Goal: Complete application form

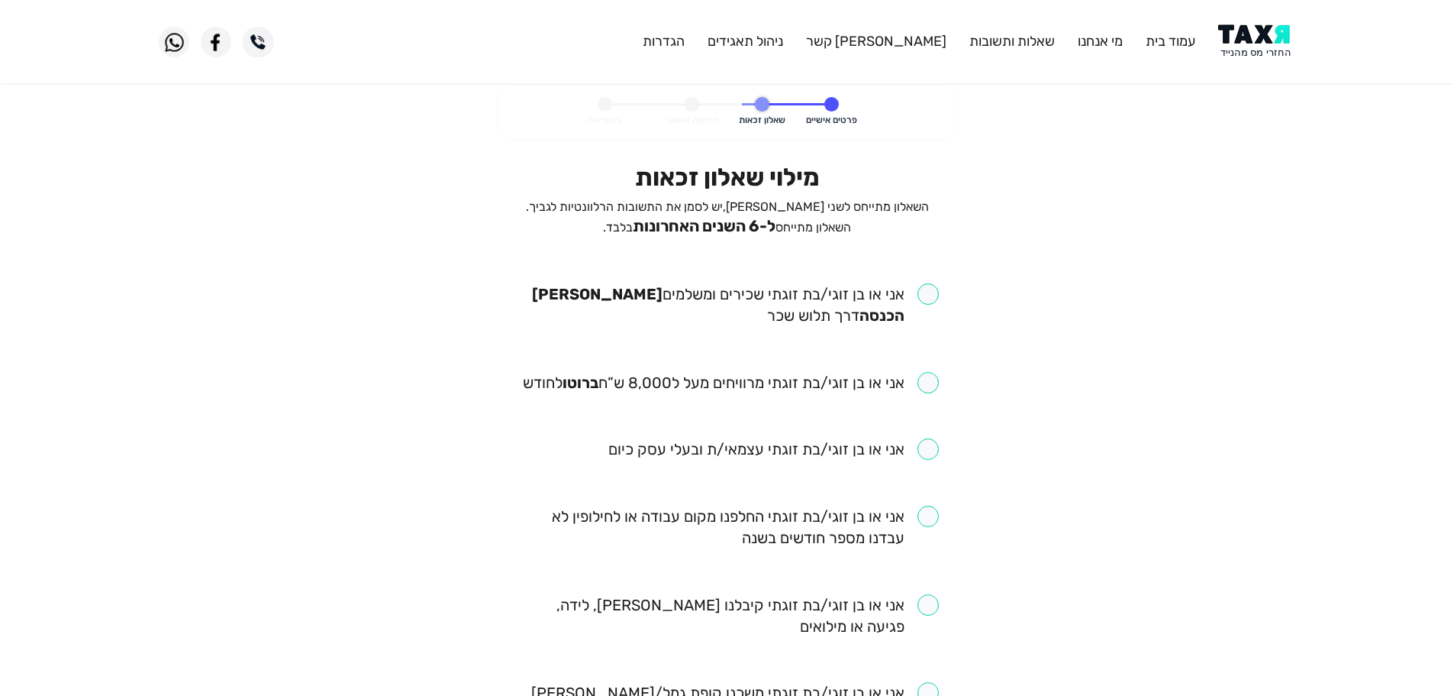
click at [932, 299] on input "checkbox" at bounding box center [727, 304] width 423 height 43
checkbox input "true"
click at [924, 390] on input "checkbox" at bounding box center [731, 382] width 416 height 21
checkbox input "true"
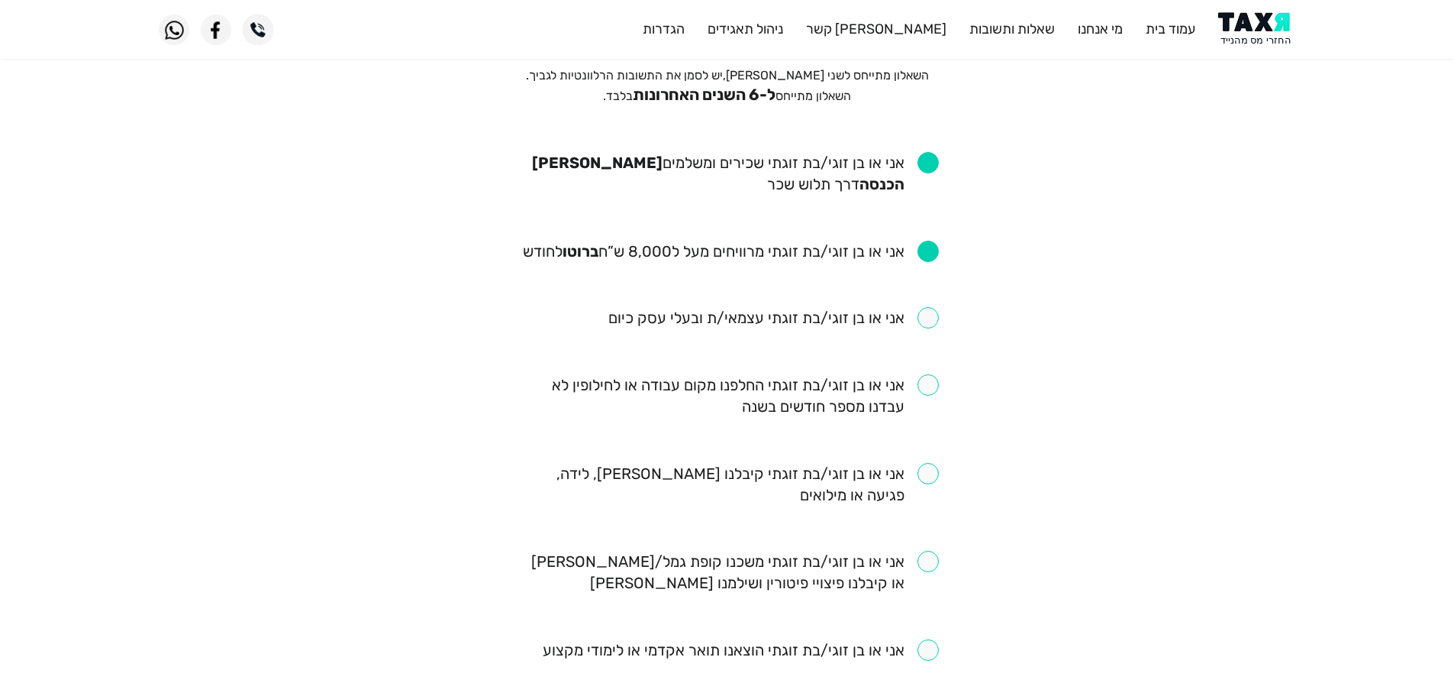
scroll to position [153, 0]
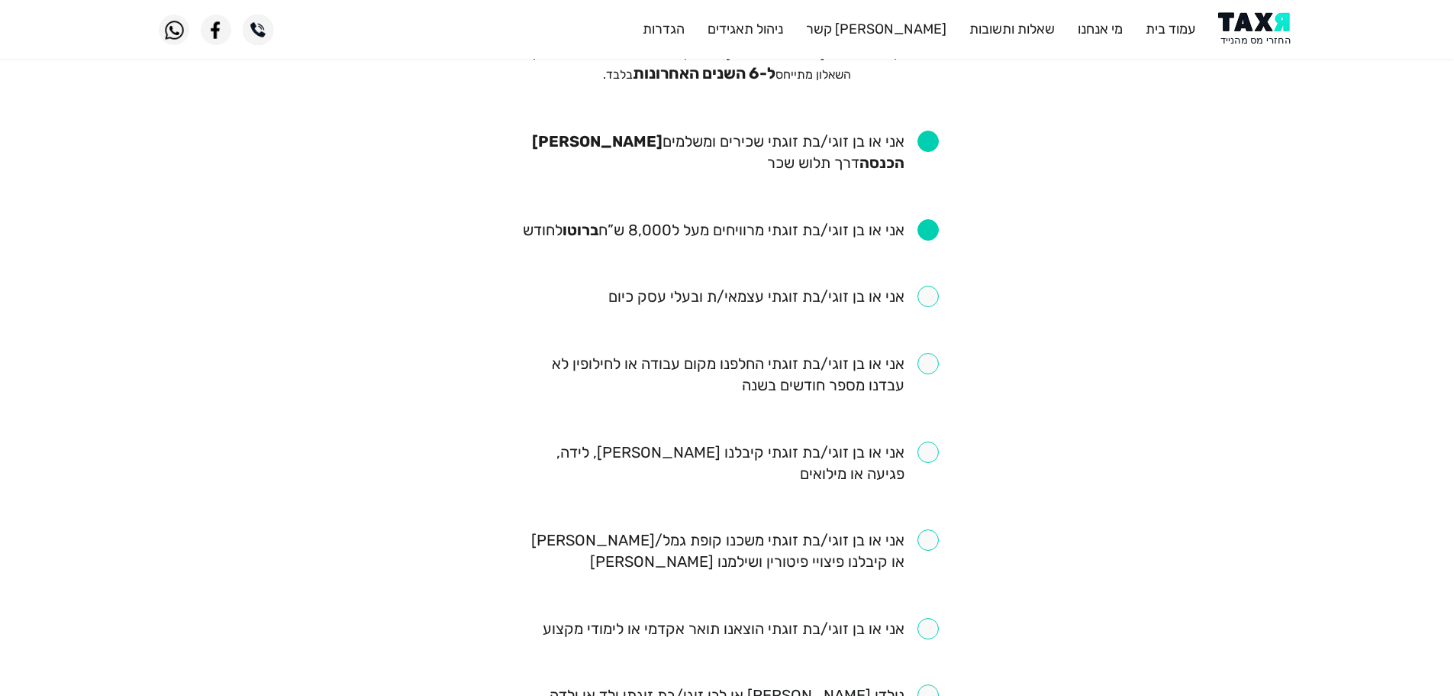
click at [932, 366] on input "checkbox" at bounding box center [727, 374] width 423 height 43
checkbox input "true"
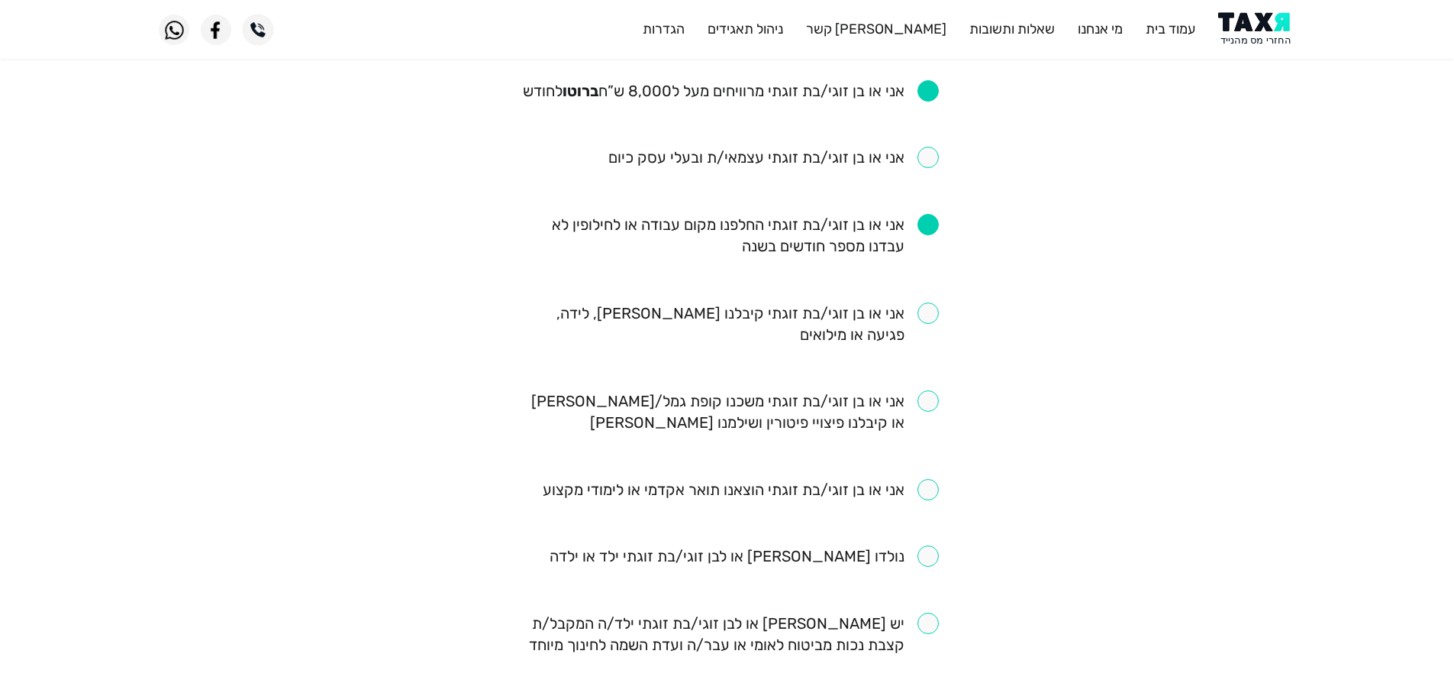
scroll to position [305, 0]
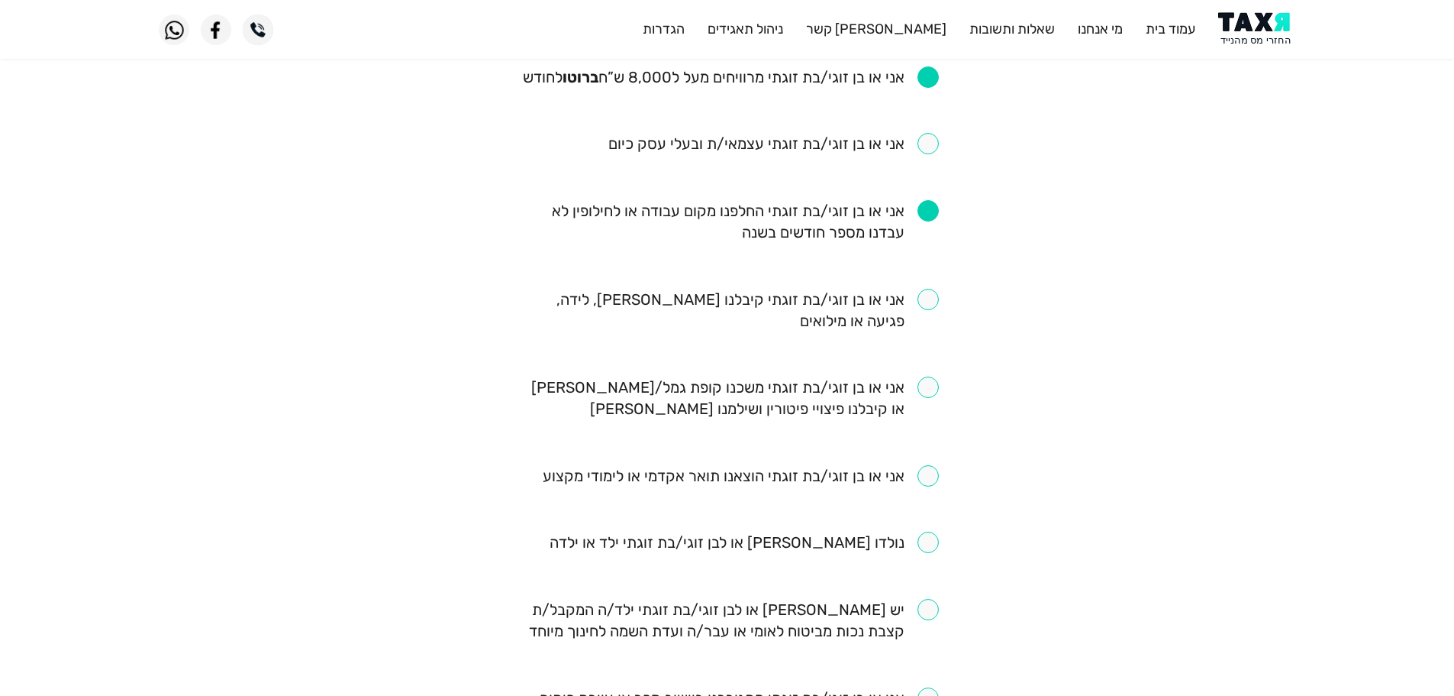
click at [928, 308] on input "checkbox" at bounding box center [727, 310] width 423 height 43
checkbox input "true"
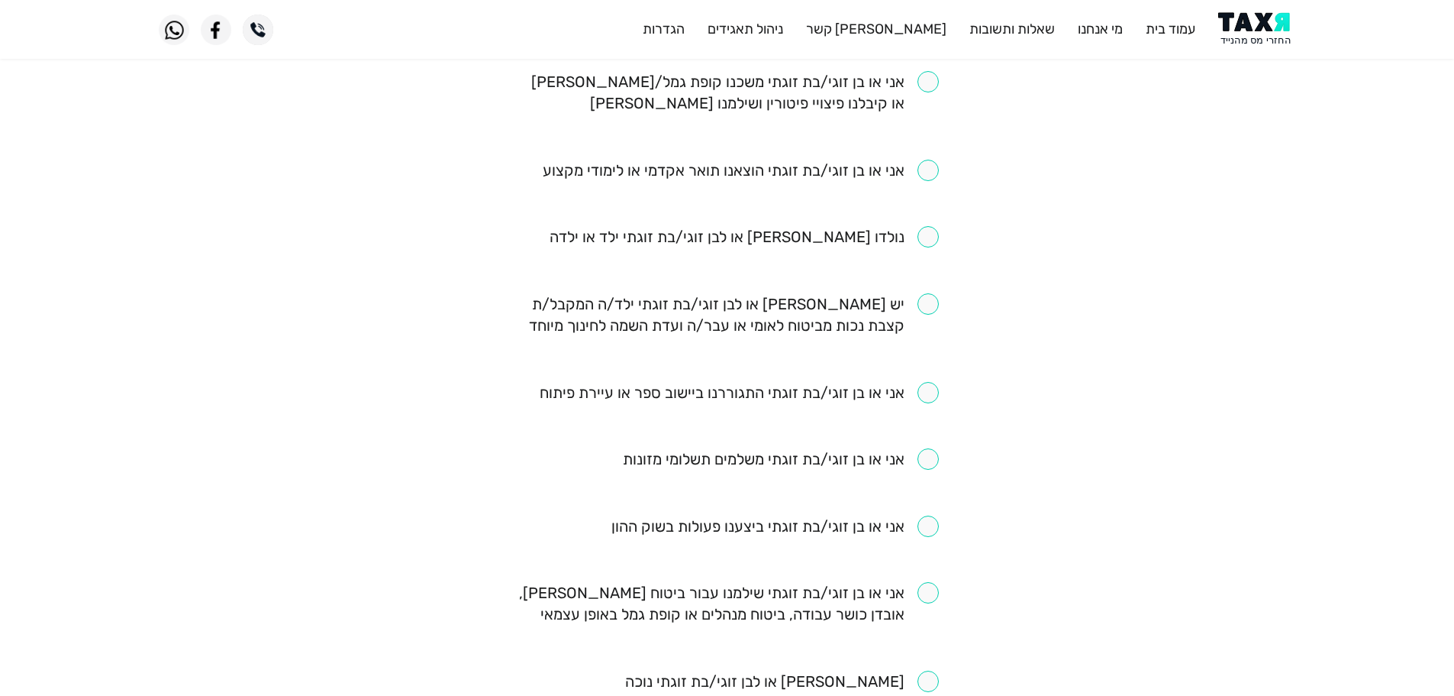
scroll to position [687, 0]
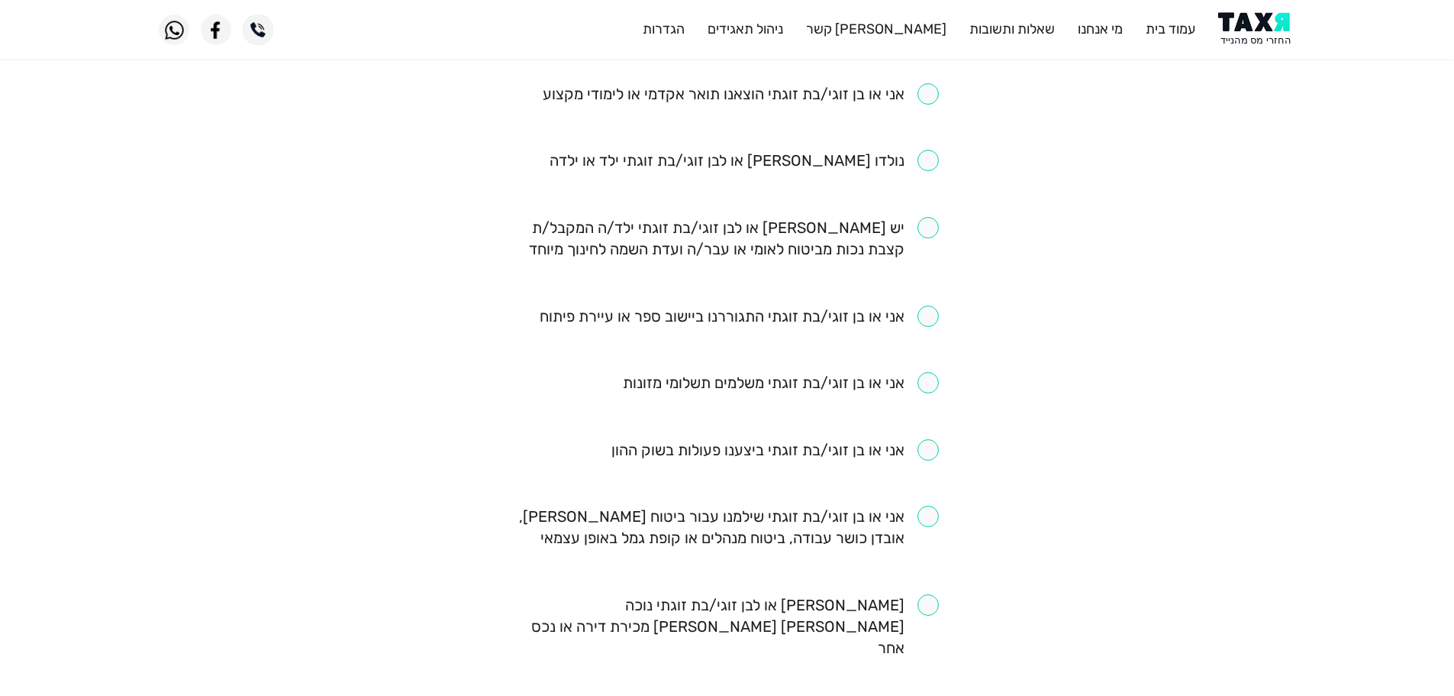
click at [923, 318] on input "checkbox" at bounding box center [739, 315] width 399 height 21
checkbox input "true"
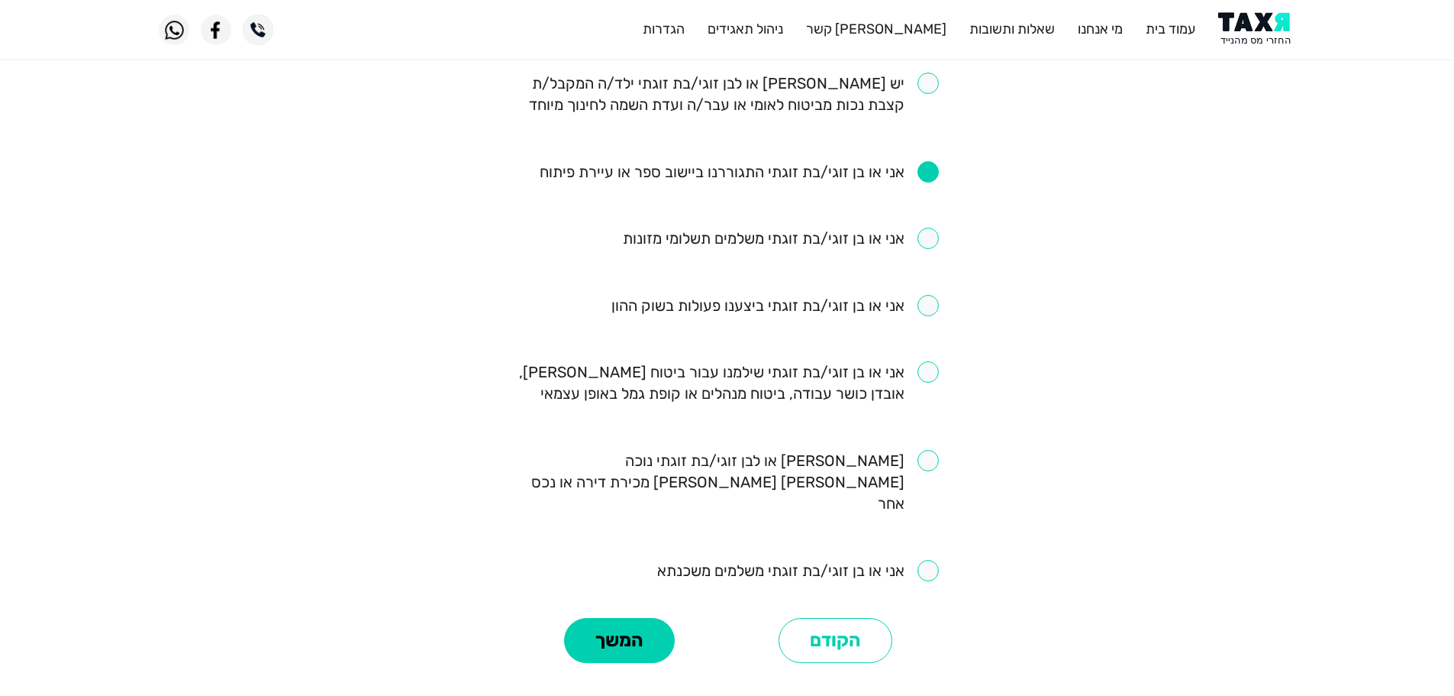
scroll to position [840, 0]
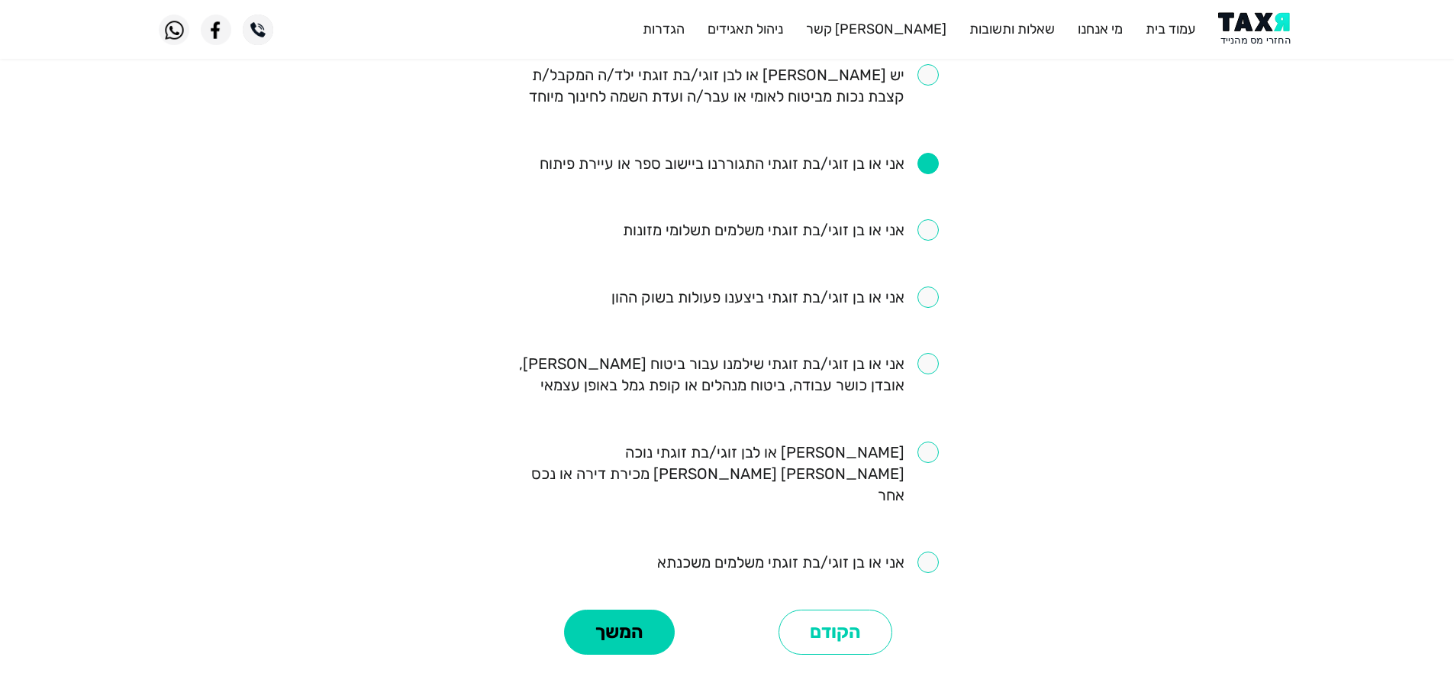
click at [929, 551] on input "checkbox" at bounding box center [798, 561] width 282 height 21
checkbox input "true"
click at [934, 363] on input "checkbox" at bounding box center [727, 374] width 423 height 43
checkbox input "true"
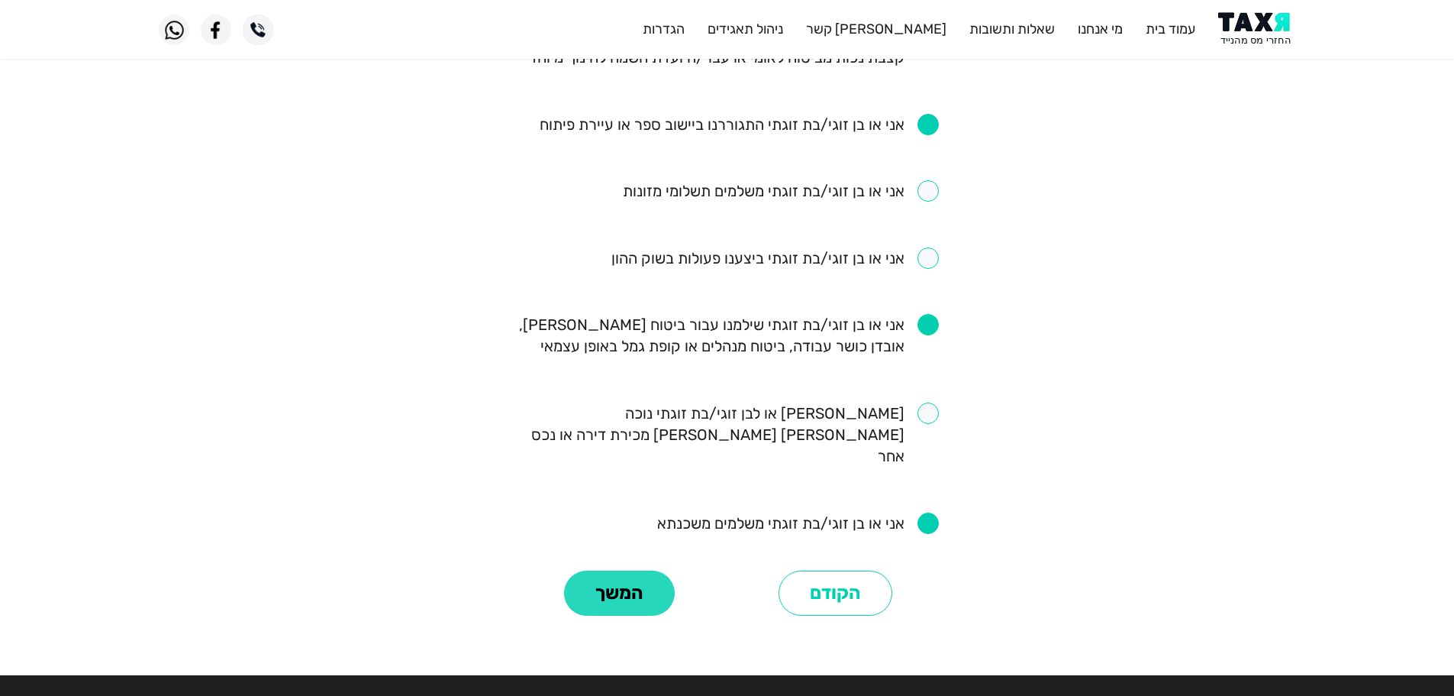
scroll to position [916, 0]
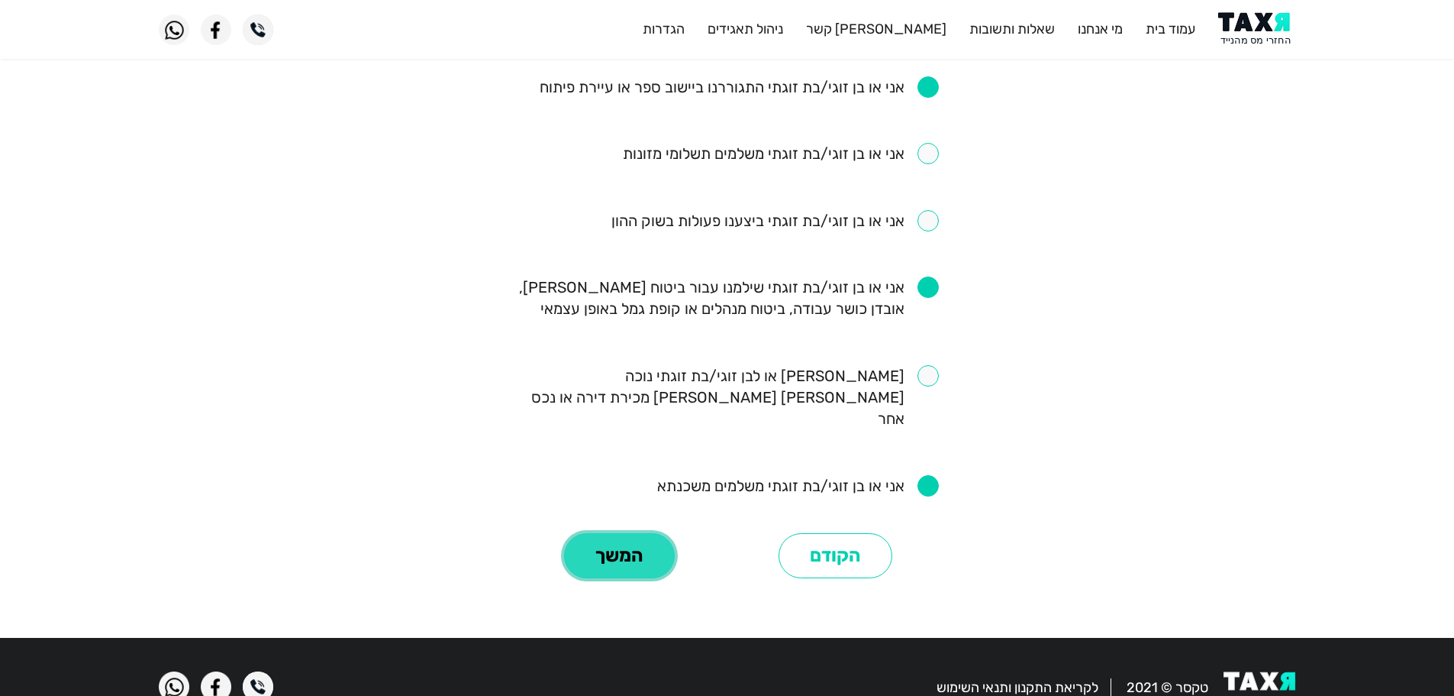
click at [641, 542] on button "המשך" at bounding box center [619, 556] width 111 height 46
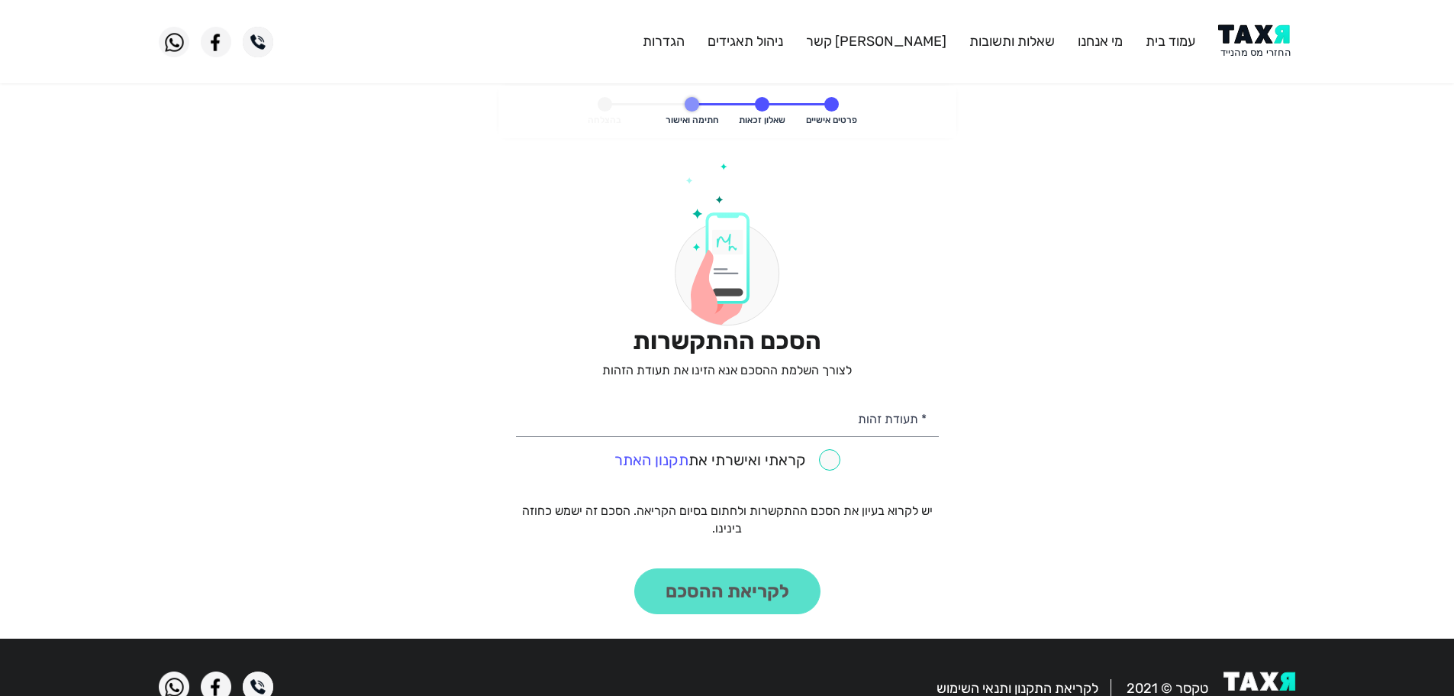
click at [1279, 45] on img at bounding box center [1256, 41] width 77 height 34
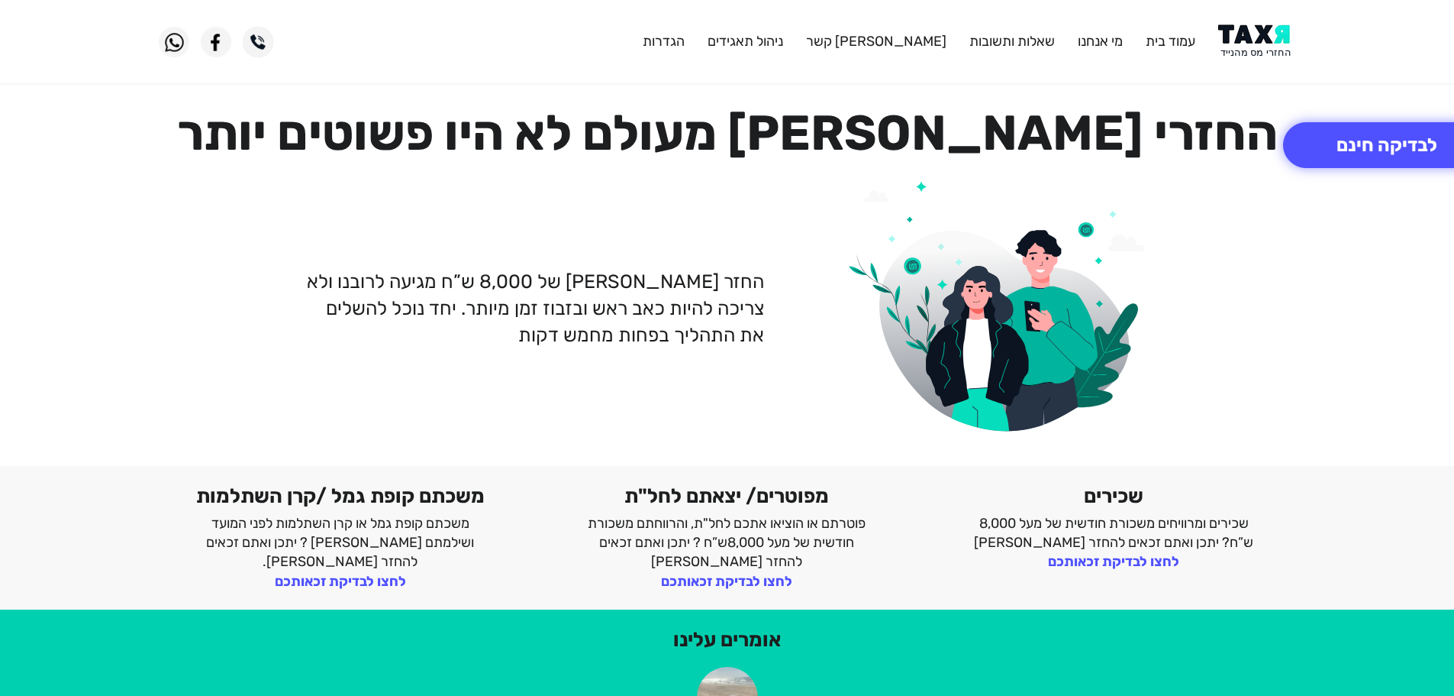
click at [1270, 53] on img at bounding box center [1256, 41] width 77 height 34
click at [1256, 22] on header "עמוד בית מי אנחנו שאלות ותשובות צור קשר ניהול תאגידים הגדרות" at bounding box center [727, 41] width 1454 height 83
click at [1255, 24] on header "עמוד בית מי אנחנו שאלות ותשובות צור קשר ניהול תאגידים הגדרות" at bounding box center [727, 41] width 1454 height 83
click at [1260, 40] on img at bounding box center [1256, 41] width 77 height 34
click at [1257, 40] on img at bounding box center [1256, 41] width 77 height 34
